Goal: Task Accomplishment & Management: Manage account settings

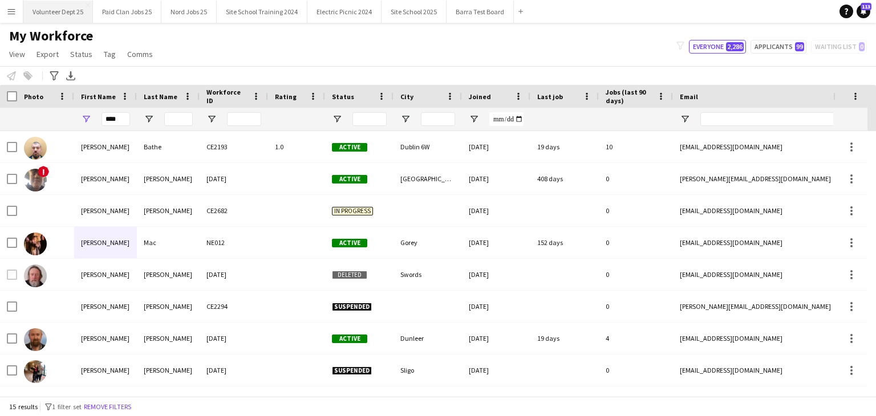
click at [58, 19] on button "Volunteer Dept 25 Close" at bounding box center [58, 12] width 70 height 22
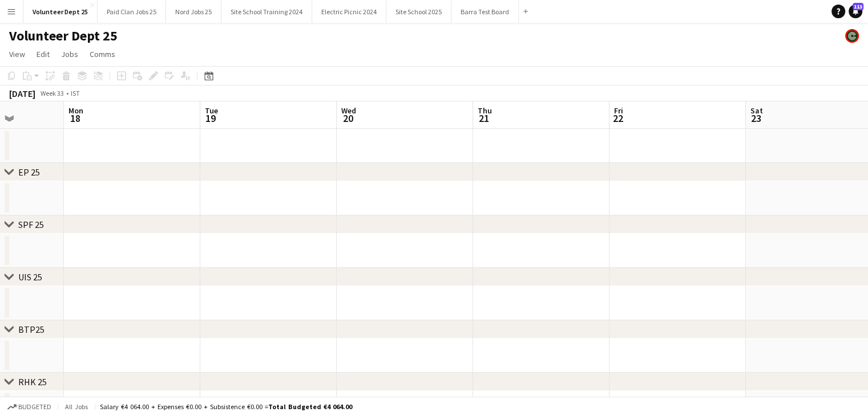
scroll to position [0, 293]
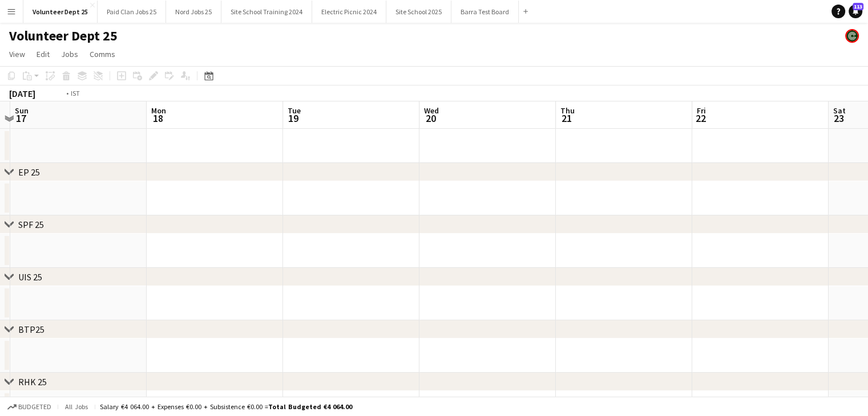
drag, startPoint x: 581, startPoint y: 208, endPoint x: 0, endPoint y: 210, distance: 580.6
click at [15, 210] on app-calendar-viewport "Thu 14 Fri 15 Sat 16 Sun 17 Mon 18 Tue 19 Wed 20 Thu 21 Fri 22 Sat 23 Sun 24 Mo…" at bounding box center [434, 369] width 868 height 534
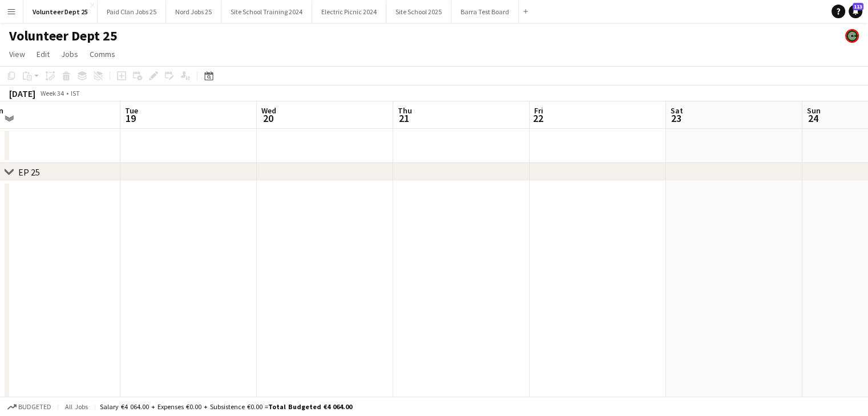
drag, startPoint x: 617, startPoint y: 269, endPoint x: 396, endPoint y: 228, distance: 224.5
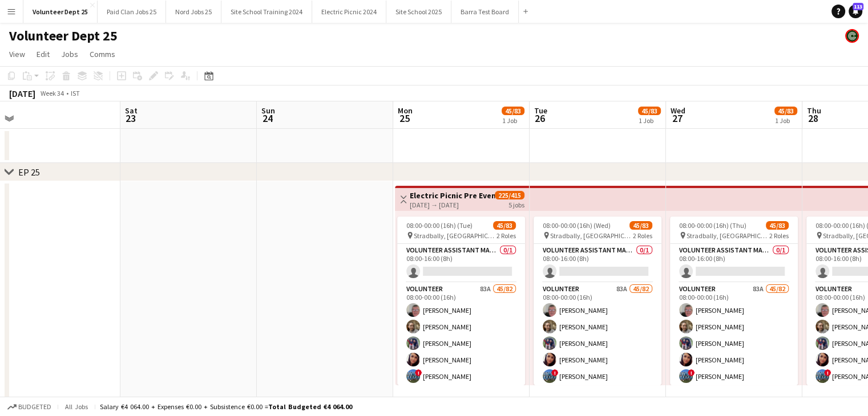
scroll to position [0, 303]
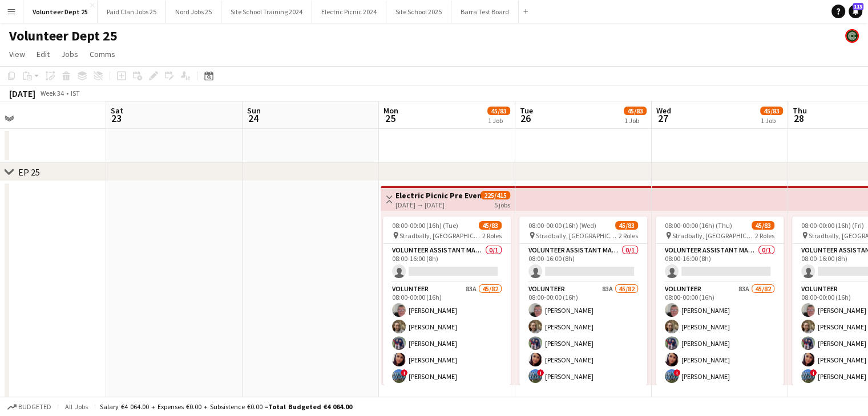
drag, startPoint x: 700, startPoint y: 176, endPoint x: 310, endPoint y: 190, distance: 390.4
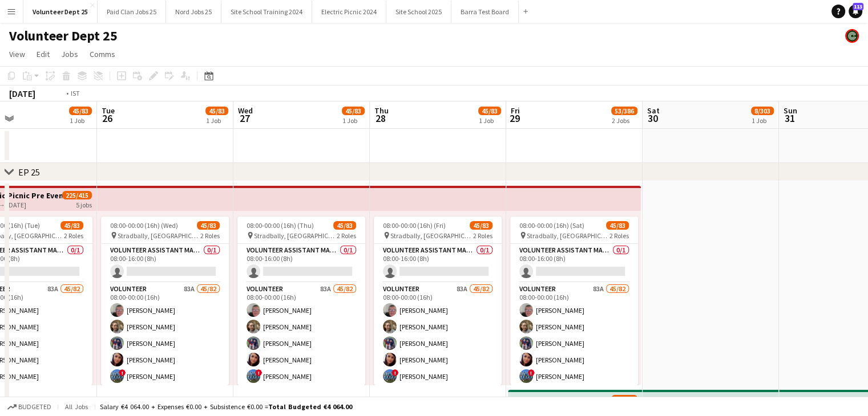
drag, startPoint x: 733, startPoint y: 138, endPoint x: 348, endPoint y: 157, distance: 386.1
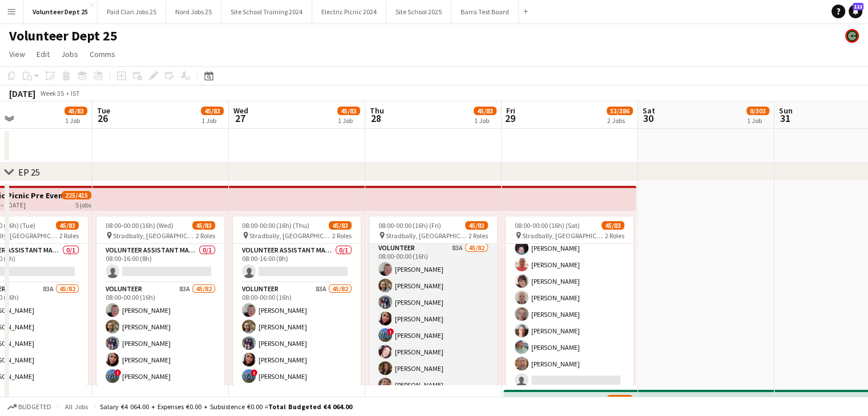
scroll to position [57, 0]
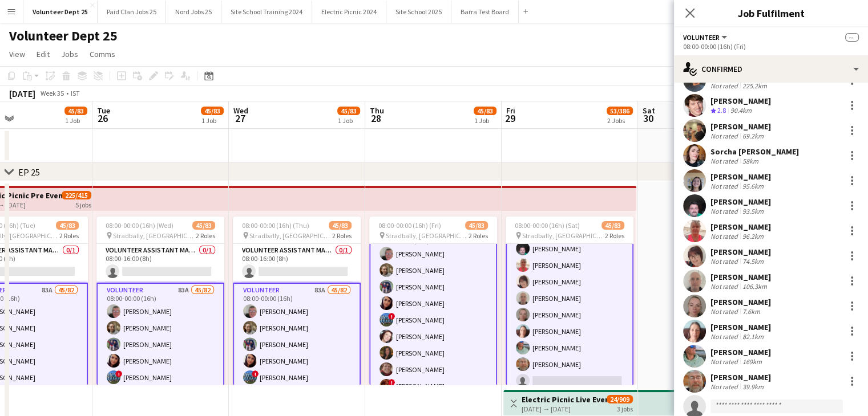
scroll to position [0, 0]
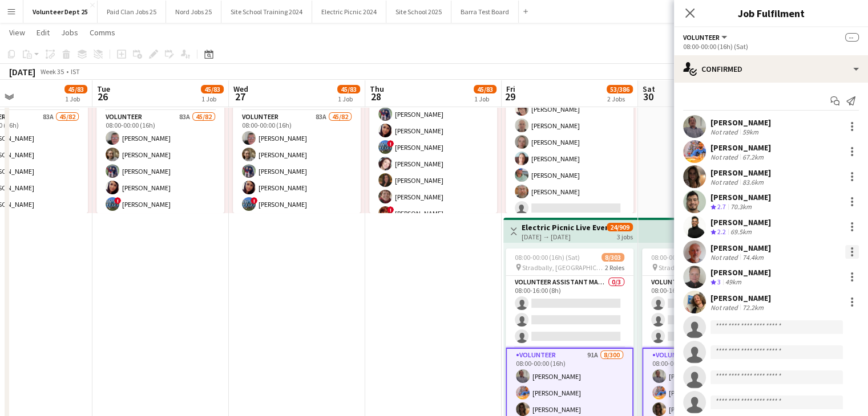
click at [845, 253] on div at bounding box center [852, 252] width 14 height 14
click at [821, 366] on button "Remove" at bounding box center [805, 355] width 89 height 27
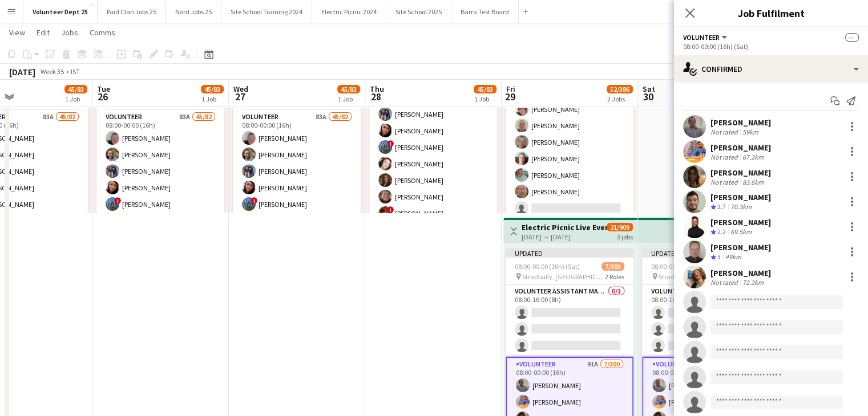
click at [623, 225] on span "21/909" at bounding box center [619, 227] width 26 height 9
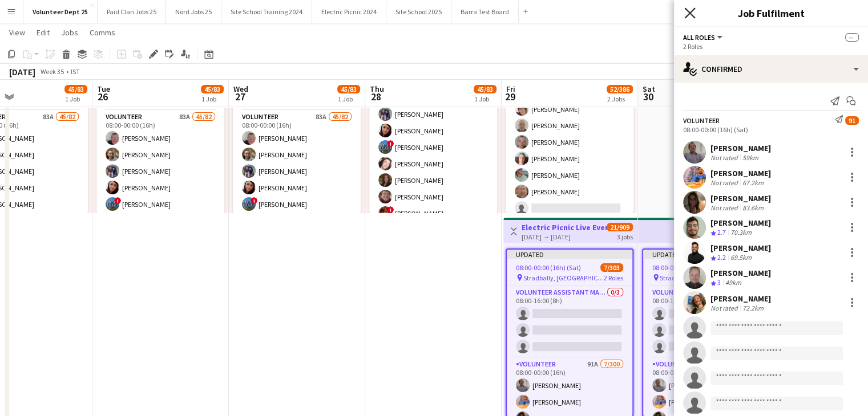
click at [688, 16] on icon "Close pop-in" at bounding box center [689, 12] width 11 height 11
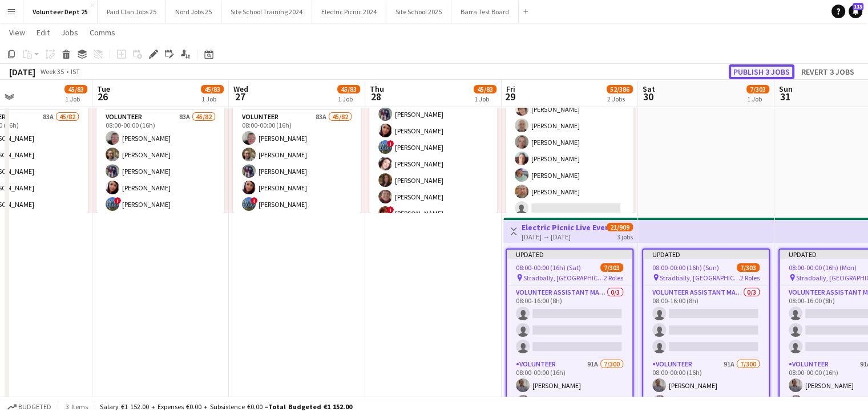
click at [767, 77] on button "Publish 3 jobs" at bounding box center [761, 71] width 66 height 15
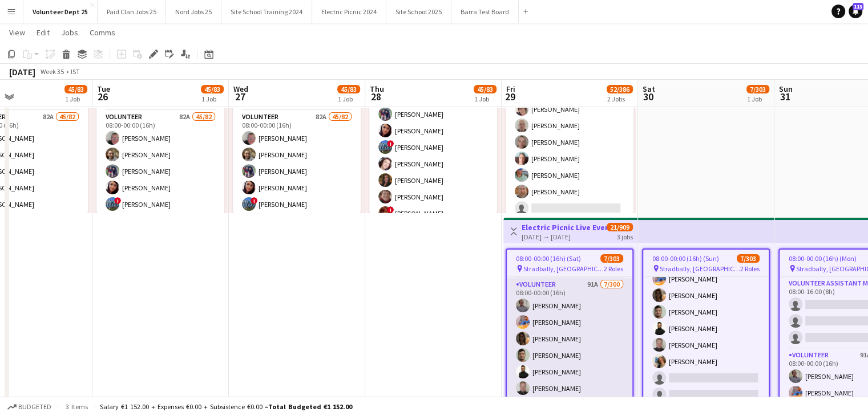
scroll to position [114, 0]
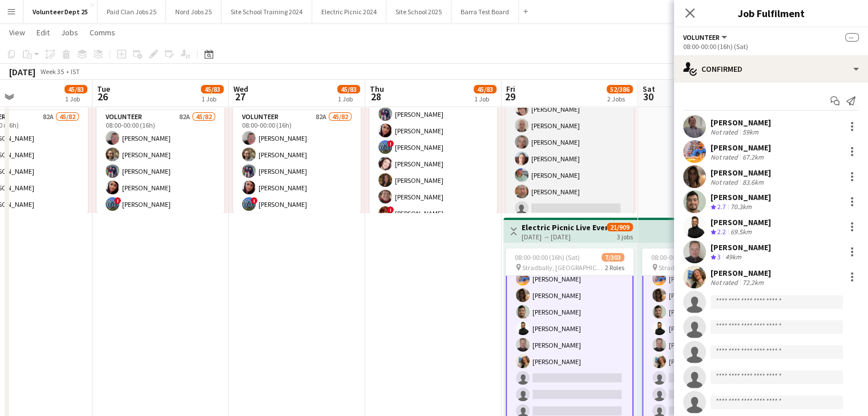
scroll to position [115, 0]
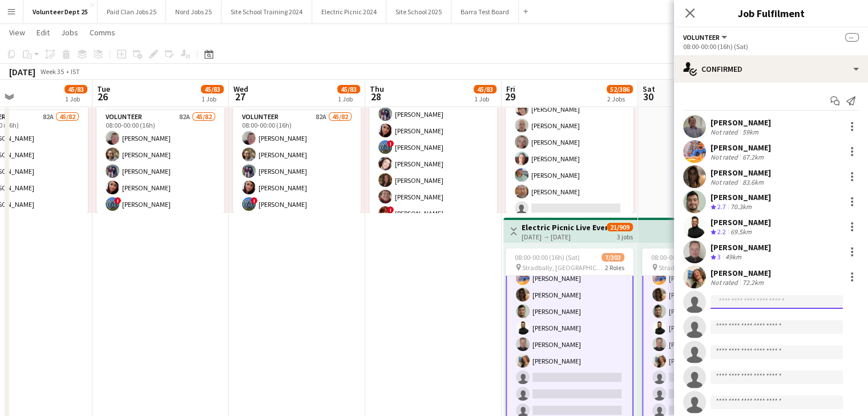
click at [749, 297] on input at bounding box center [776, 302] width 132 height 14
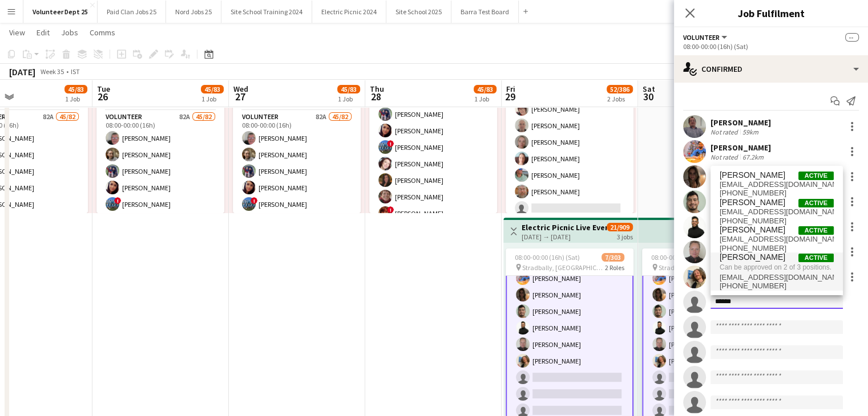
type input "******"
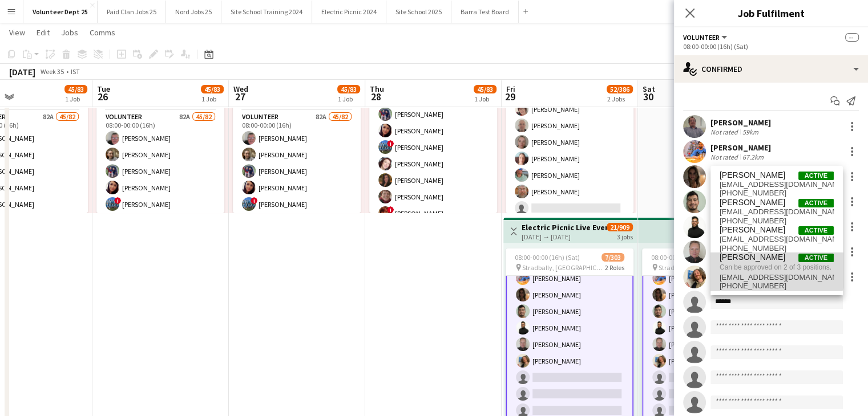
click at [753, 268] on span "Can be approved on 2 of 3 positions." at bounding box center [776, 267] width 114 height 10
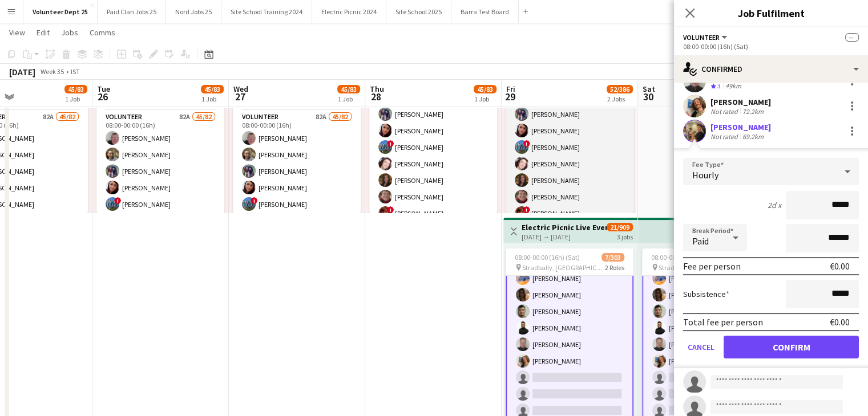
scroll to position [0, 0]
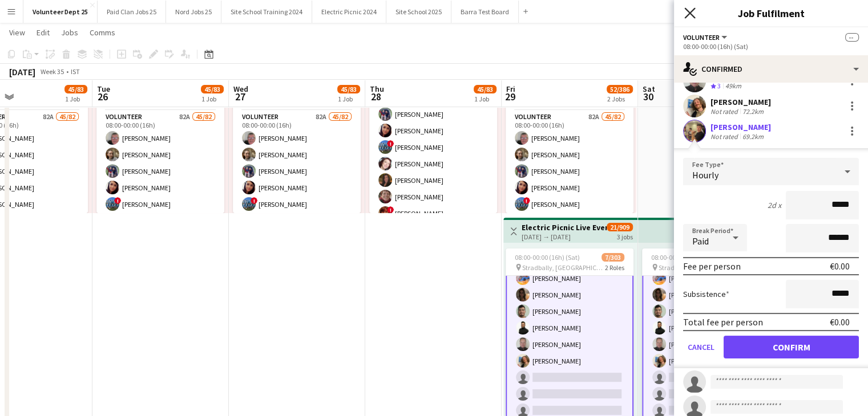
click at [690, 15] on icon "Close pop-in" at bounding box center [689, 12] width 11 height 11
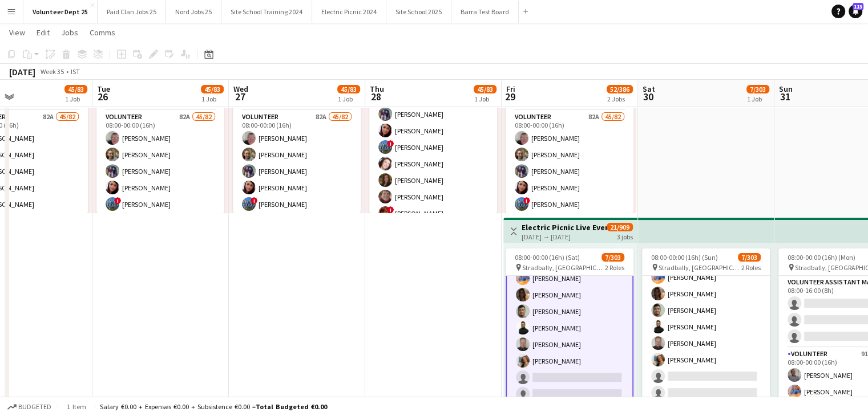
scroll to position [114, 0]
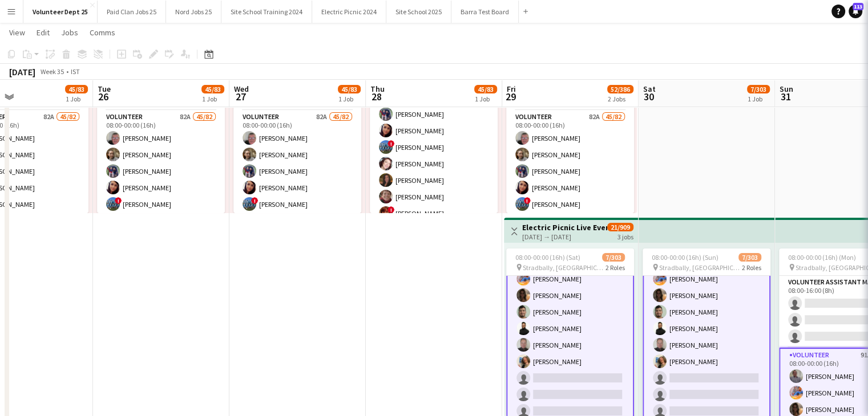
scroll to position [115, 0]
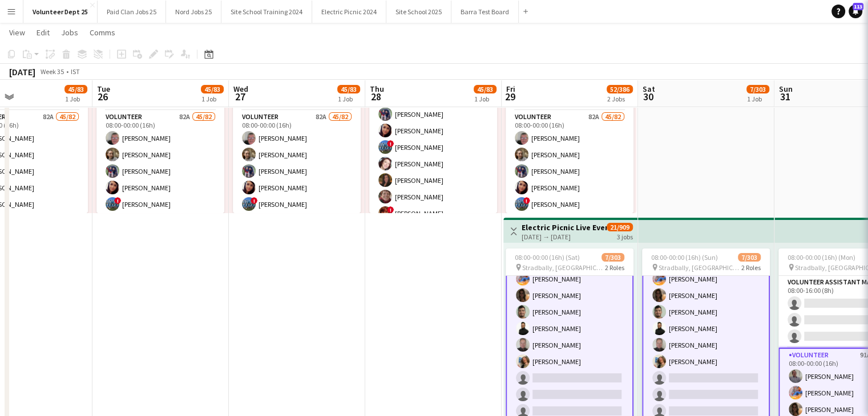
scroll to position [115, 0]
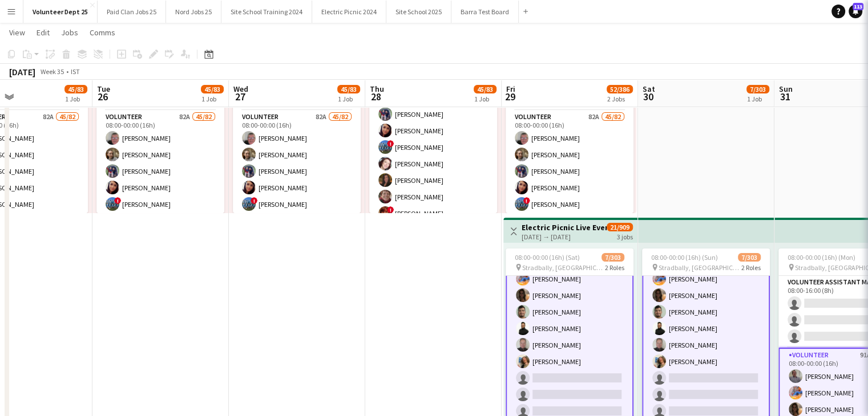
scroll to position [115, 0]
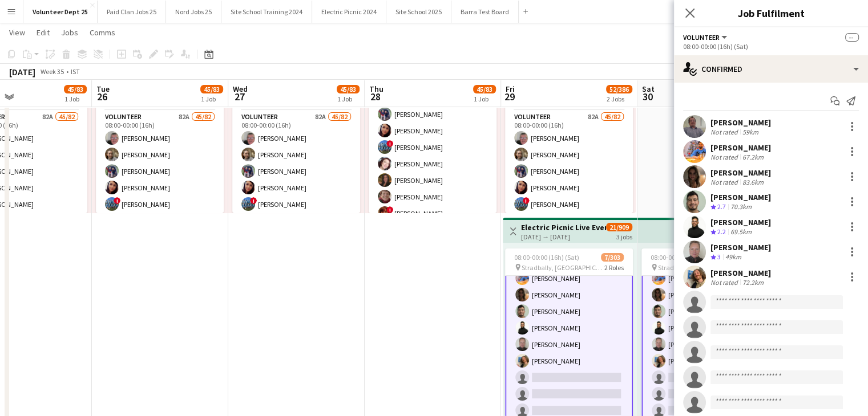
click at [761, 318] on app-invite-slot "single-neutral-actions" at bounding box center [771, 327] width 194 height 23
click at [760, 310] on app-invite-slot "single-neutral-actions" at bounding box center [771, 302] width 194 height 23
click at [758, 302] on input at bounding box center [776, 302] width 132 height 14
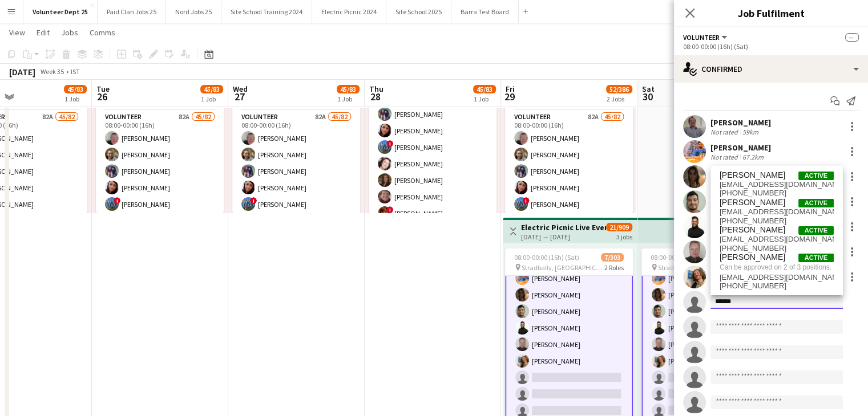
type input "******"
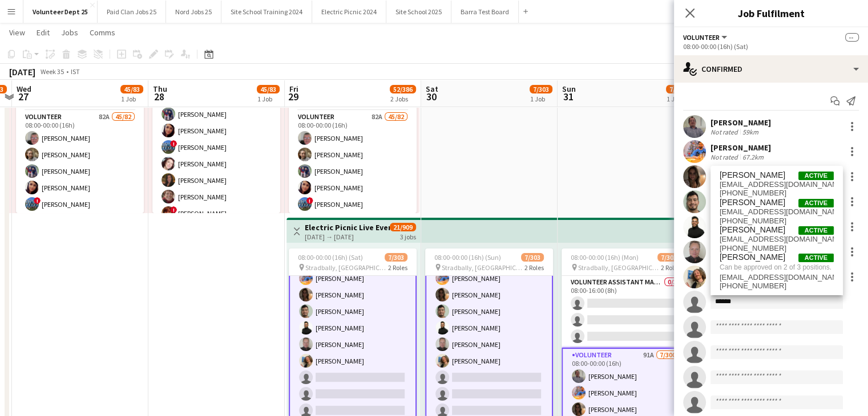
drag, startPoint x: 653, startPoint y: 182, endPoint x: 437, endPoint y: 218, distance: 218.6
click at [437, 218] on app-calendar-viewport "Mon 25 45/83 1 Job Tue 26 45/83 1 Job Wed 27 45/83 1 Job Thu 28 45/83 1 Job Fri…" at bounding box center [434, 357] width 868 height 968
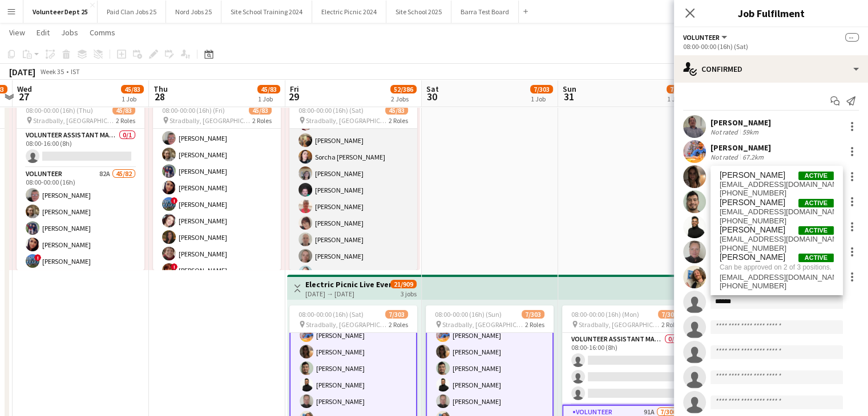
scroll to position [570, 0]
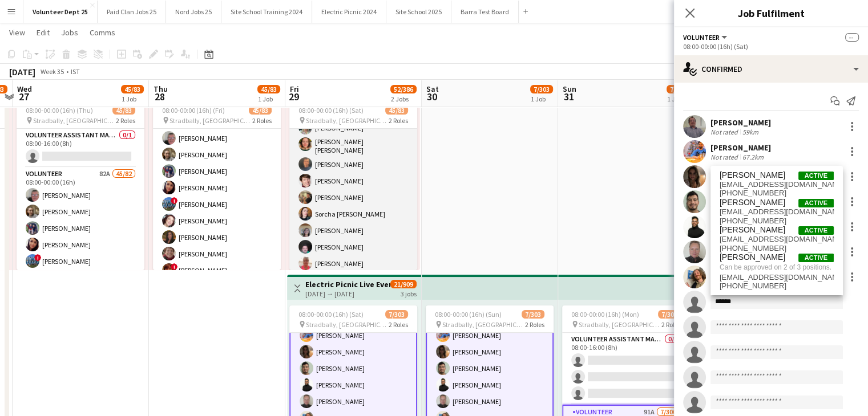
click at [352, 194] on app-card-role "Volunteer 82A 45/82 08:00-00:00 (16h) [PERSON_NAME] [PERSON_NAME] [PERSON_NAME]…" at bounding box center [353, 291] width 128 height 1389
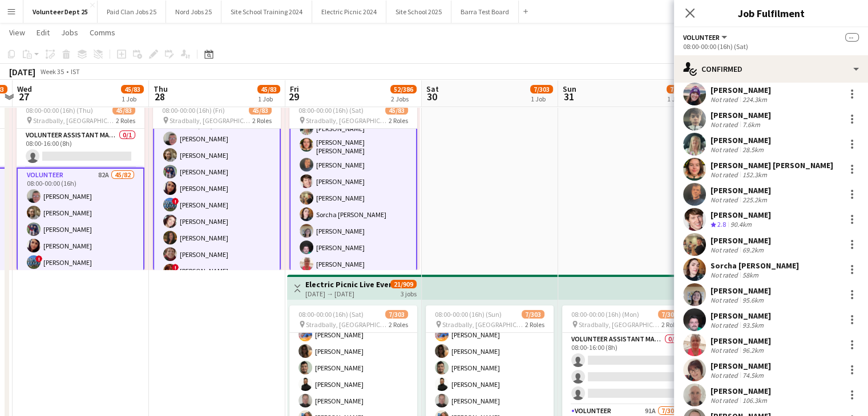
scroll to position [748, 0]
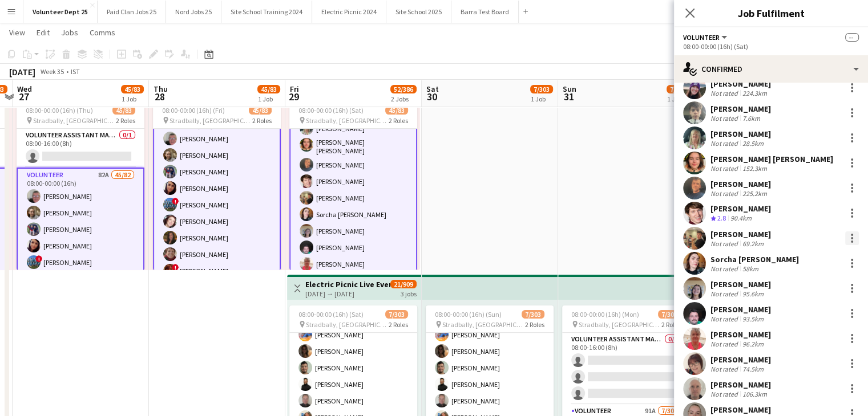
click at [850, 234] on div at bounding box center [851, 235] width 2 height 2
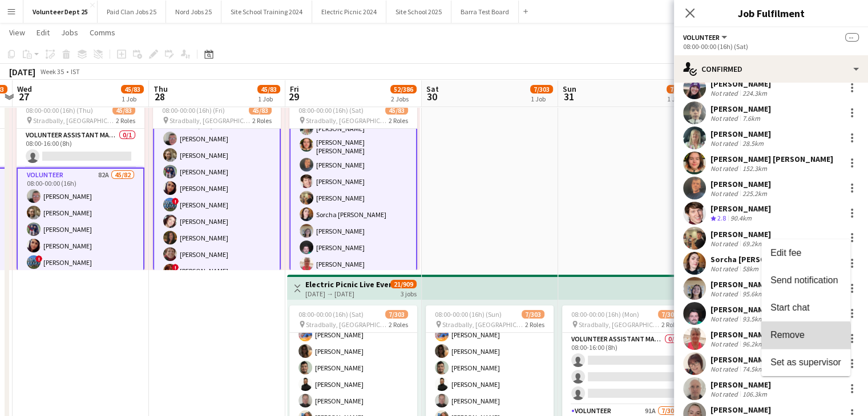
click at [779, 341] on span "Remove" at bounding box center [805, 335] width 71 height 10
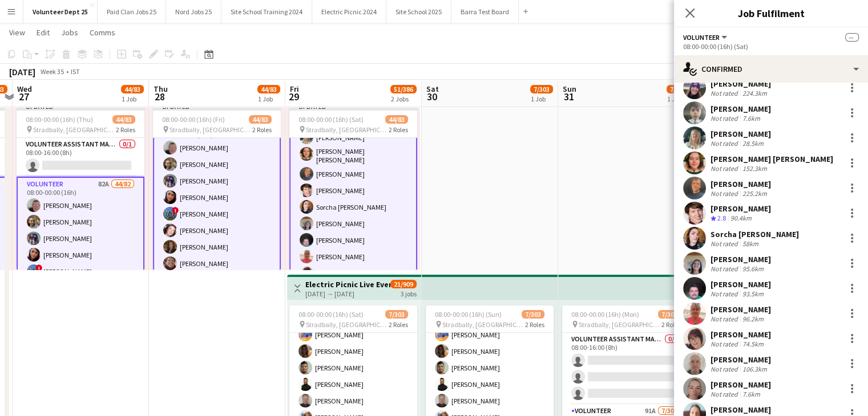
click at [459, 185] on app-date-cell "08:00-00:00 (16h) (Sun) 7/303 pin Stradbally, County Laois 2 Roles Volunteer As…" at bounding box center [490, 272] width 136 height 413
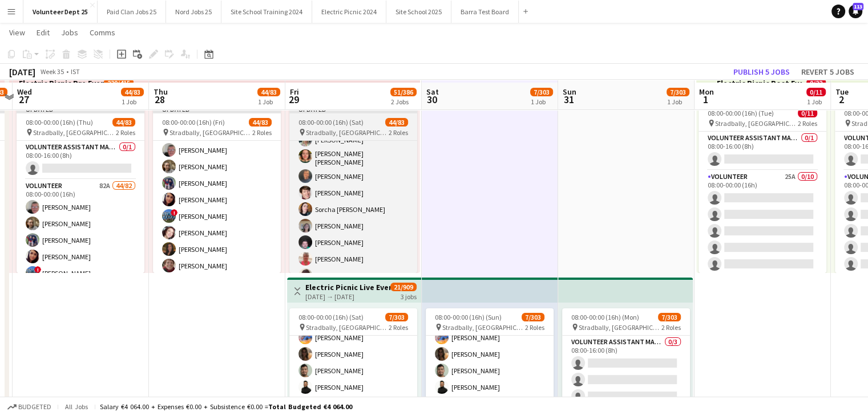
scroll to position [13, 0]
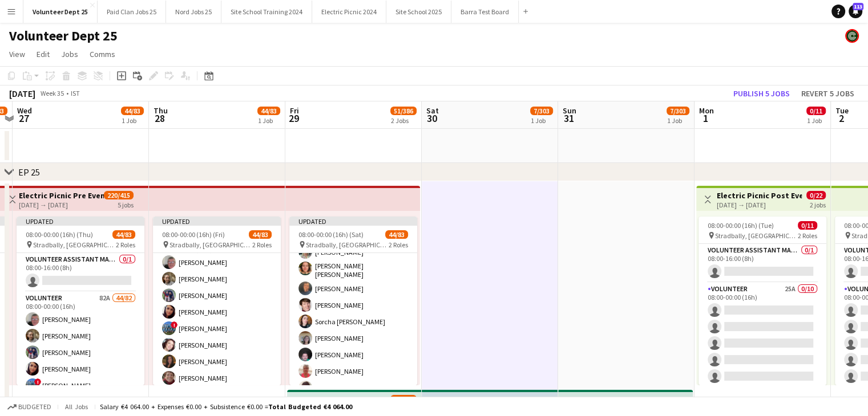
click at [269, 206] on app-top-bar at bounding box center [217, 198] width 136 height 25
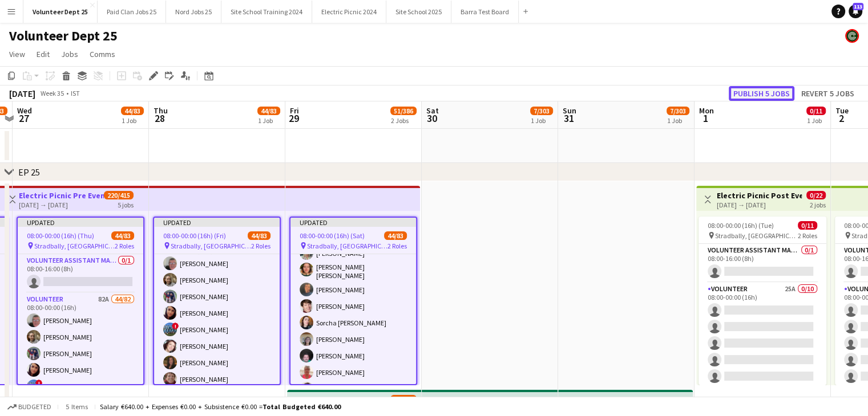
click at [781, 91] on button "Publish 5 jobs" at bounding box center [761, 93] width 66 height 15
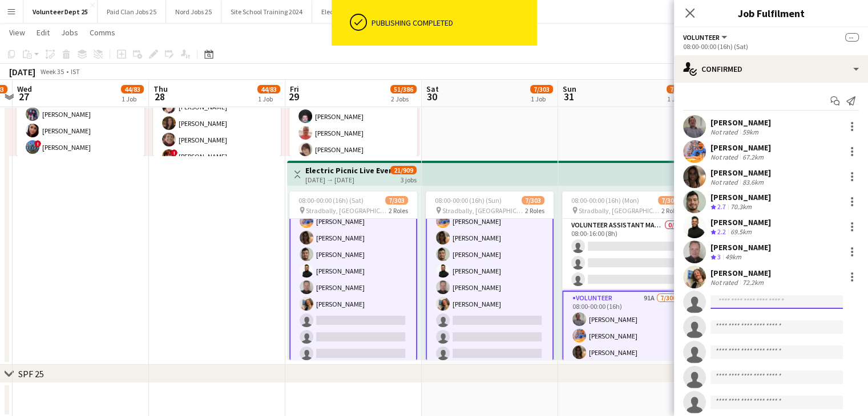
click at [757, 306] on input at bounding box center [776, 302] width 132 height 14
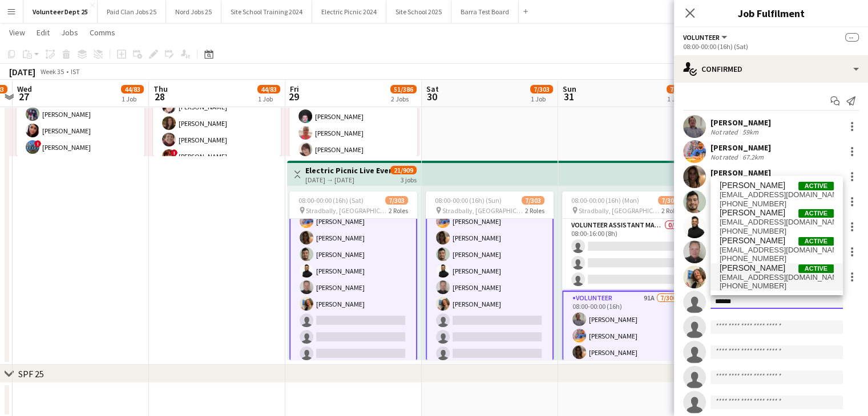
type input "******"
click at [751, 275] on span "[EMAIL_ADDRESS][DOMAIN_NAME]" at bounding box center [776, 277] width 114 height 9
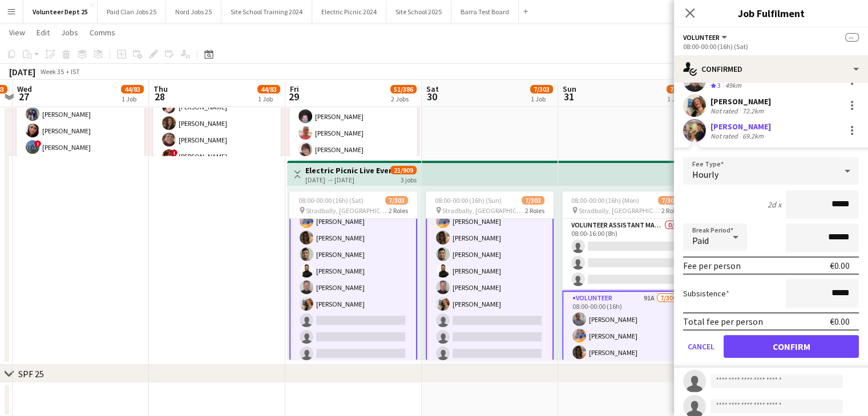
scroll to position [228, 0]
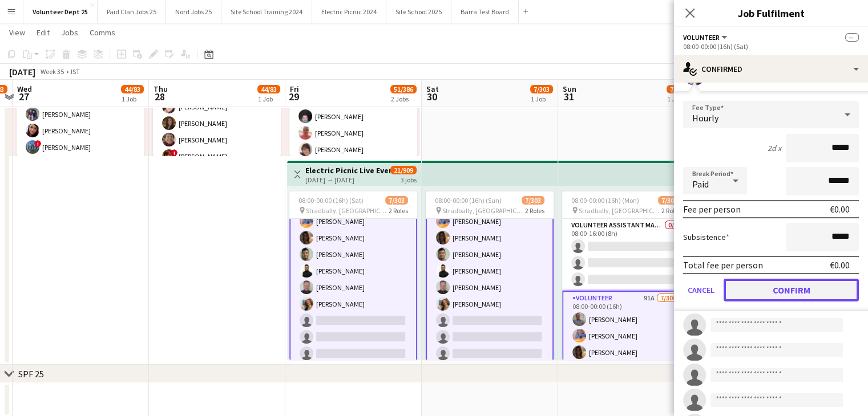
click at [795, 284] on button "Confirm" at bounding box center [790, 290] width 135 height 23
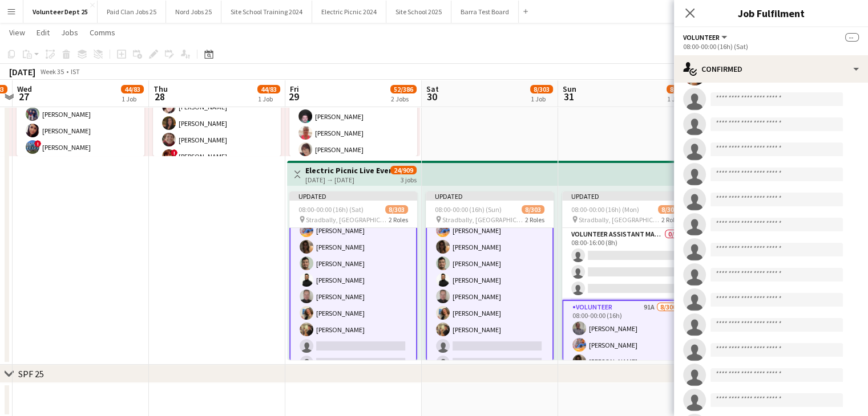
click at [544, 169] on app-top-bar at bounding box center [490, 173] width 136 height 25
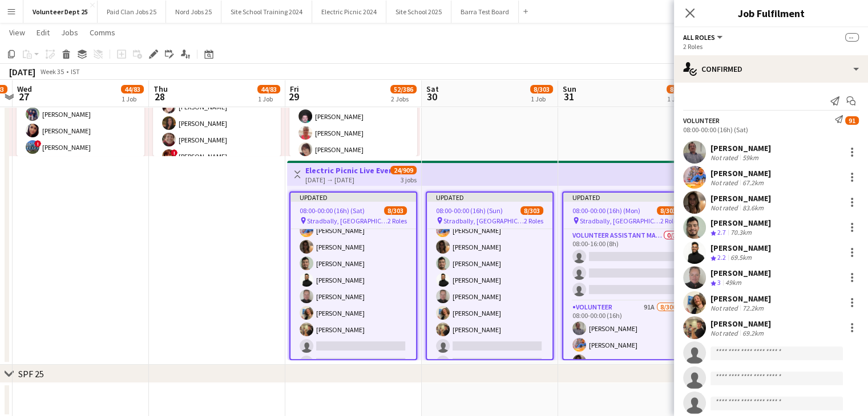
scroll to position [114, 0]
click at [689, 7] on app-icon "Close pop-in" at bounding box center [690, 13] width 17 height 17
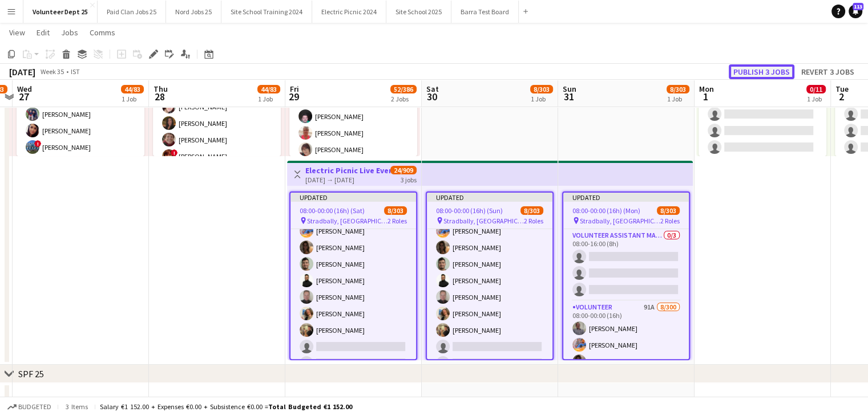
click at [780, 69] on button "Publish 3 jobs" at bounding box center [761, 71] width 66 height 15
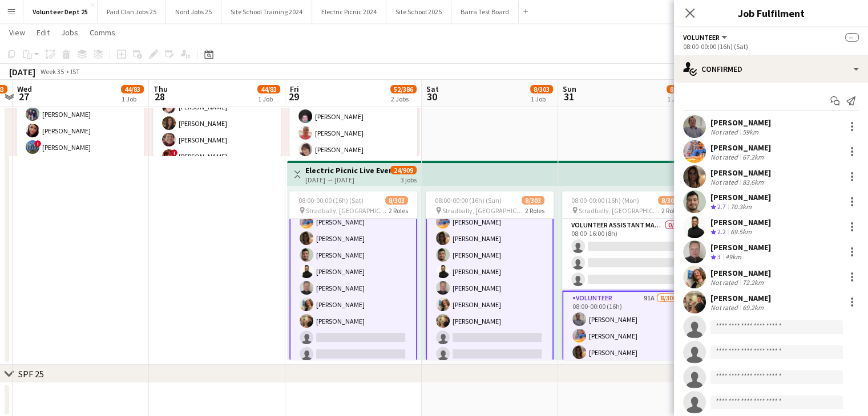
scroll to position [115, 0]
click at [730, 330] on input at bounding box center [776, 328] width 132 height 14
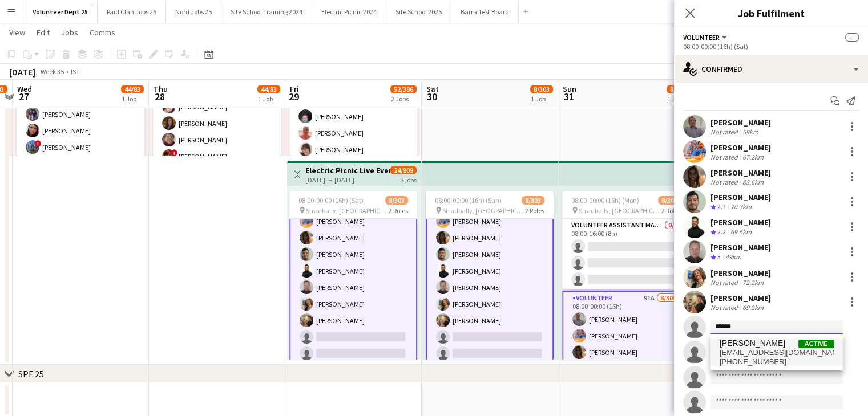
type input "******"
click at [762, 354] on span "[EMAIL_ADDRESS][DOMAIN_NAME]" at bounding box center [776, 352] width 114 height 9
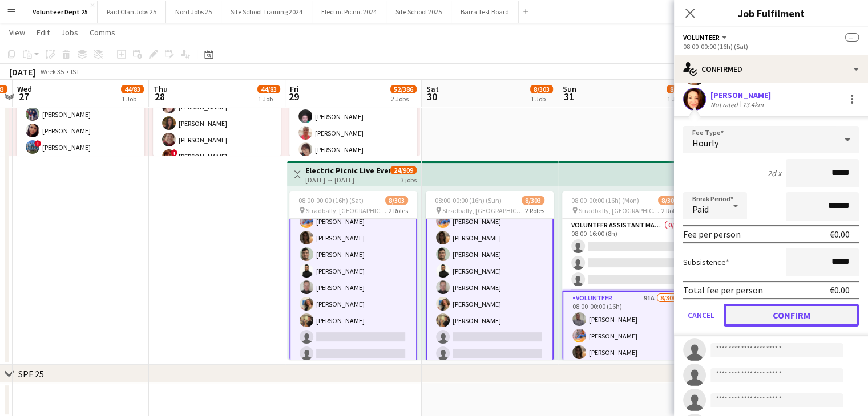
click at [800, 315] on button "Confirm" at bounding box center [790, 315] width 135 height 23
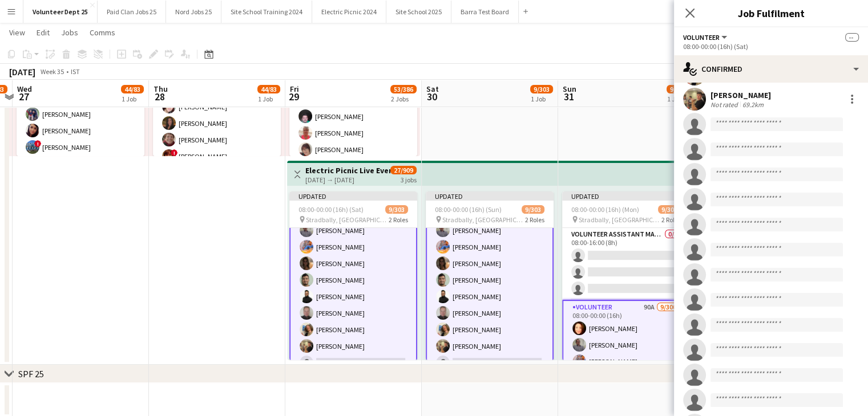
scroll to position [253, 0]
click at [459, 167] on app-top-bar at bounding box center [490, 173] width 136 height 25
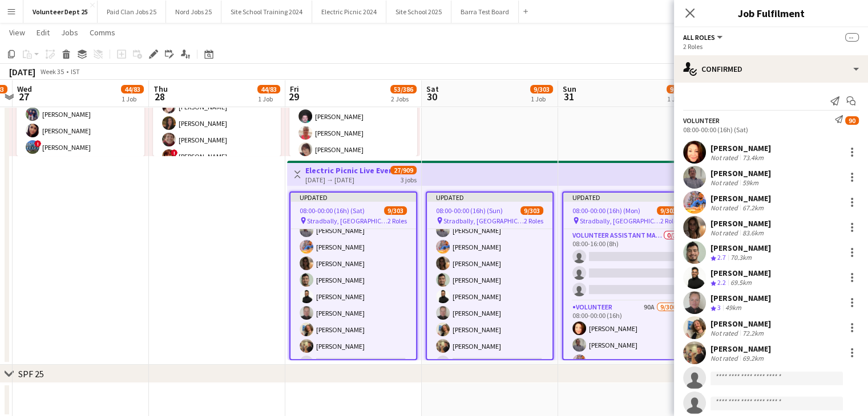
scroll to position [114, 0]
click at [684, 23] on div "Close pop-in" at bounding box center [690, 13] width 32 height 26
click at [687, 14] on icon "Close pop-in" at bounding box center [689, 13] width 9 height 9
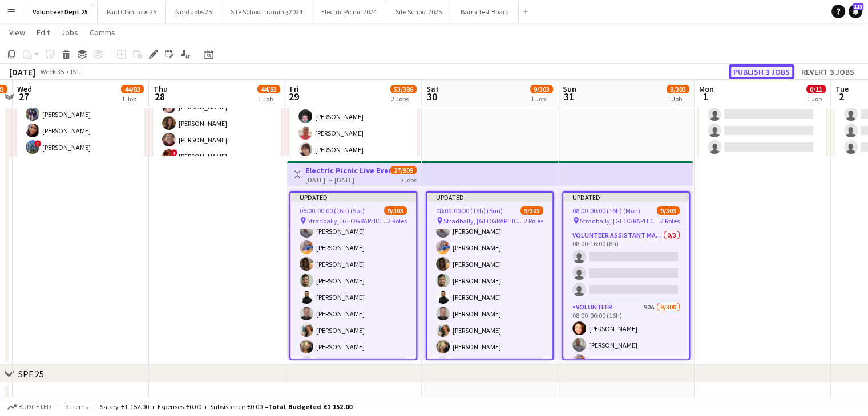
click at [763, 71] on button "Publish 3 jobs" at bounding box center [761, 71] width 66 height 15
